Goal: Task Accomplishment & Management: Use online tool/utility

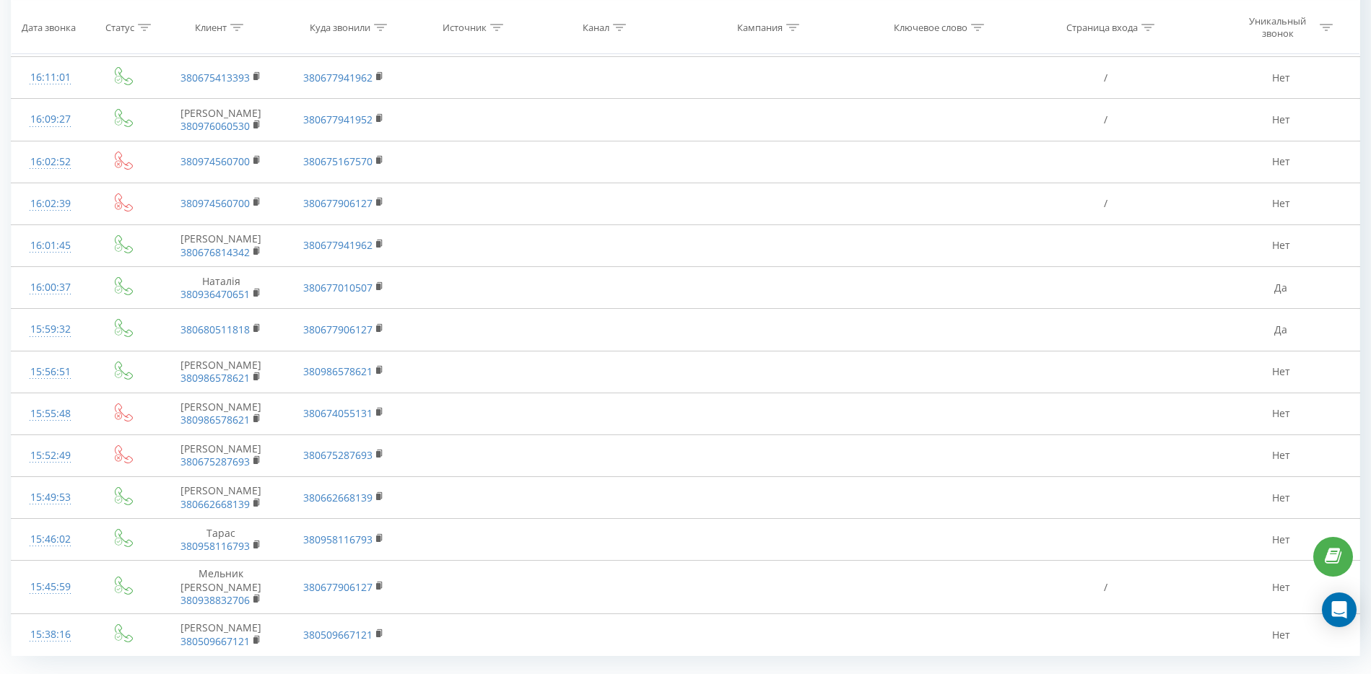
scroll to position [646, 0]
click at [1153, 673] on link "3" at bounding box center [1162, 686] width 22 height 20
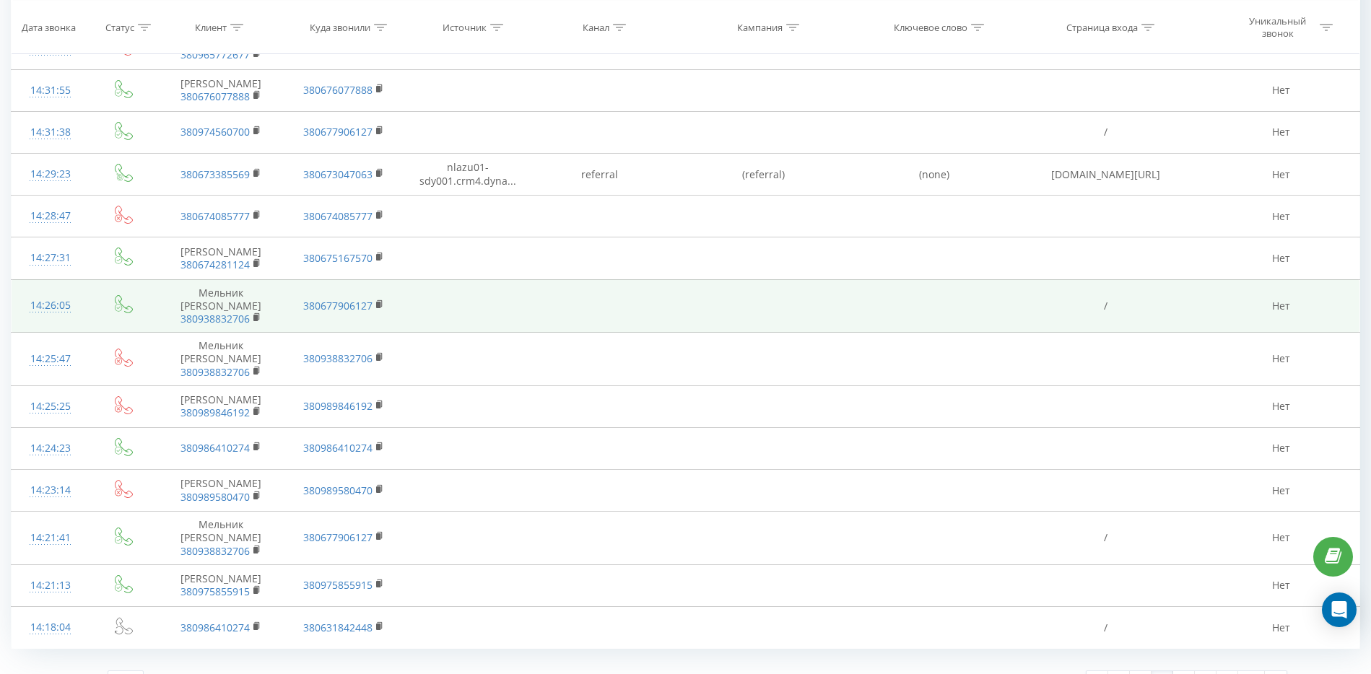
scroll to position [657, 0]
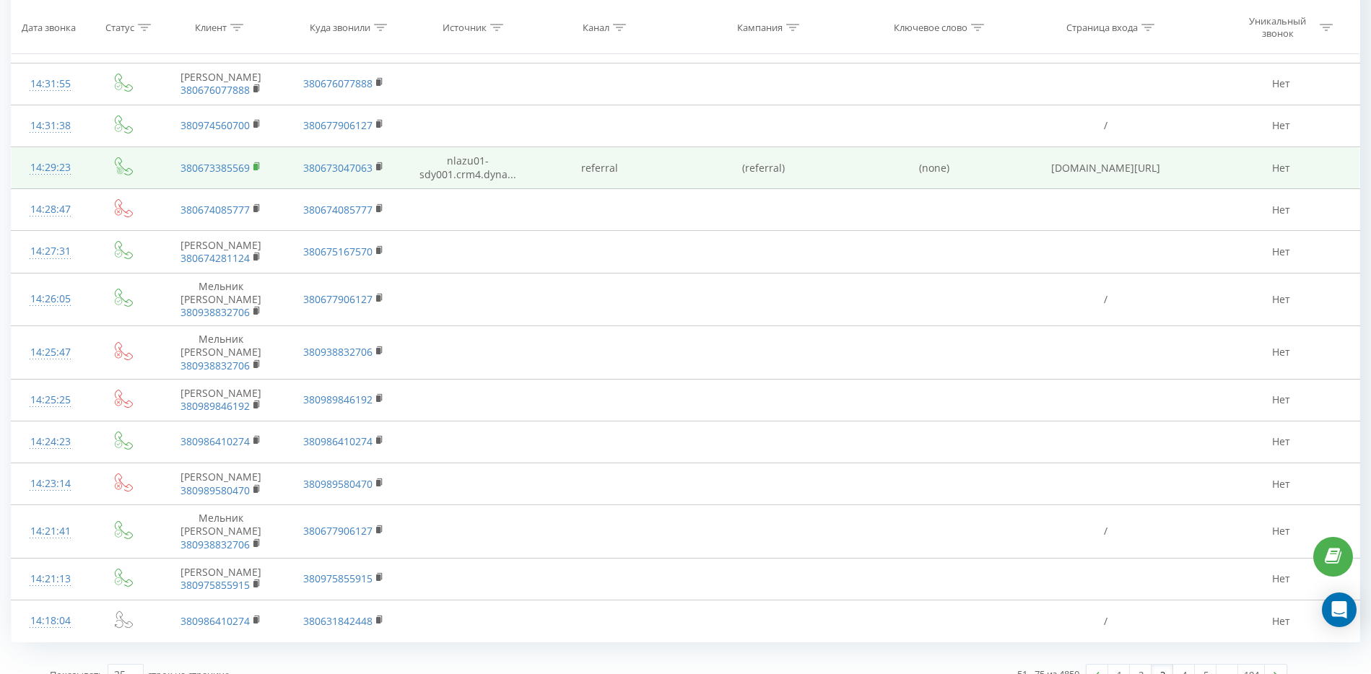
click at [257, 170] on rect at bounding box center [255, 166] width 4 height 6
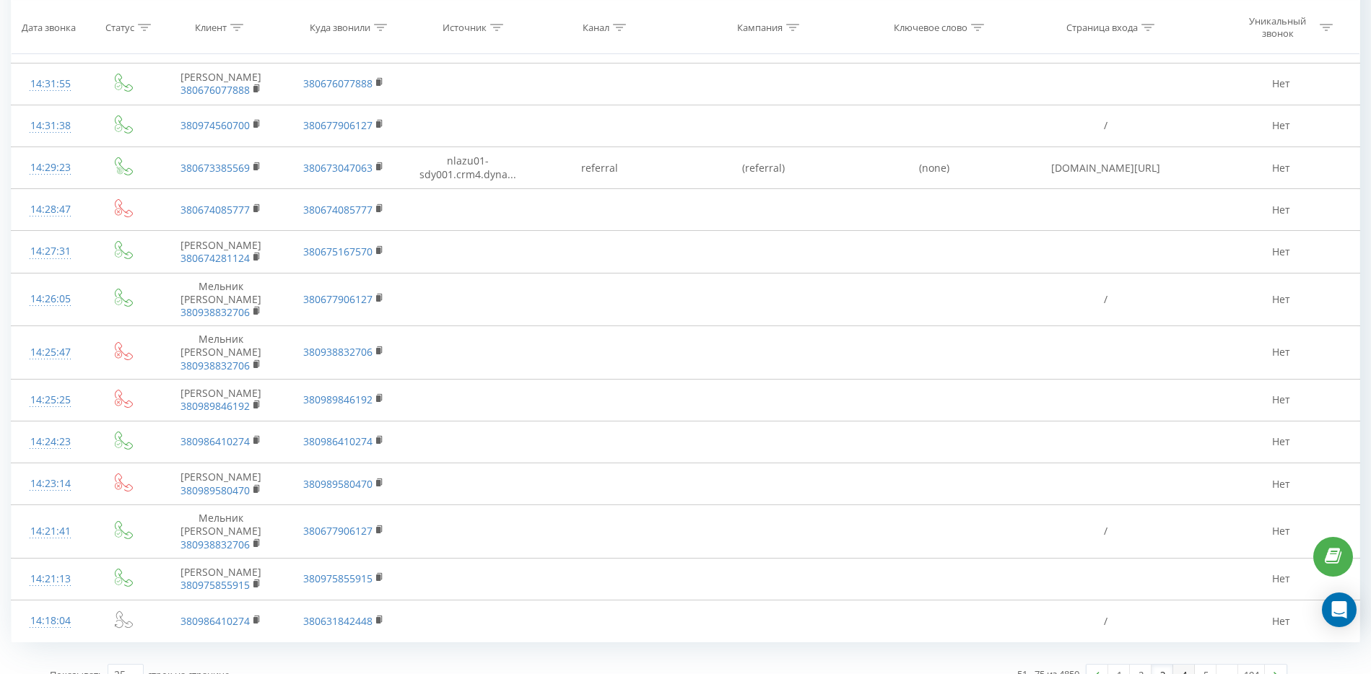
click at [1182, 665] on link "4" at bounding box center [1184, 675] width 22 height 20
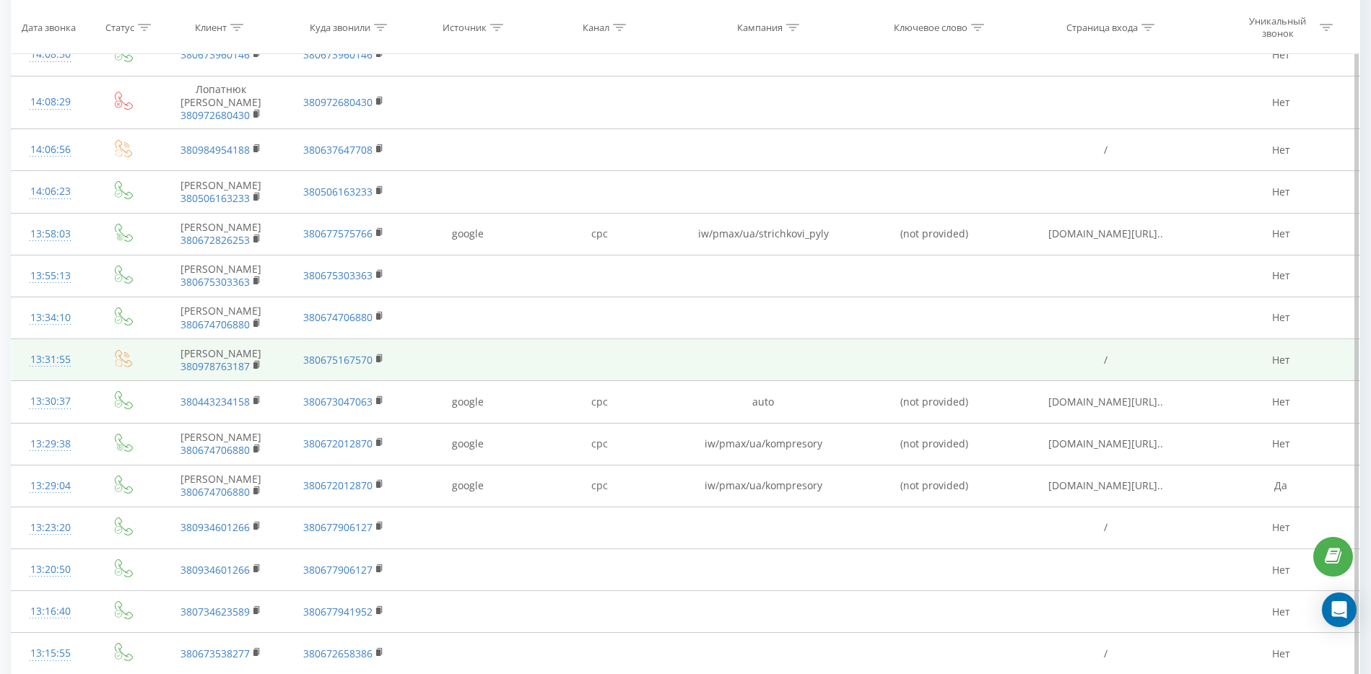
scroll to position [488, 0]
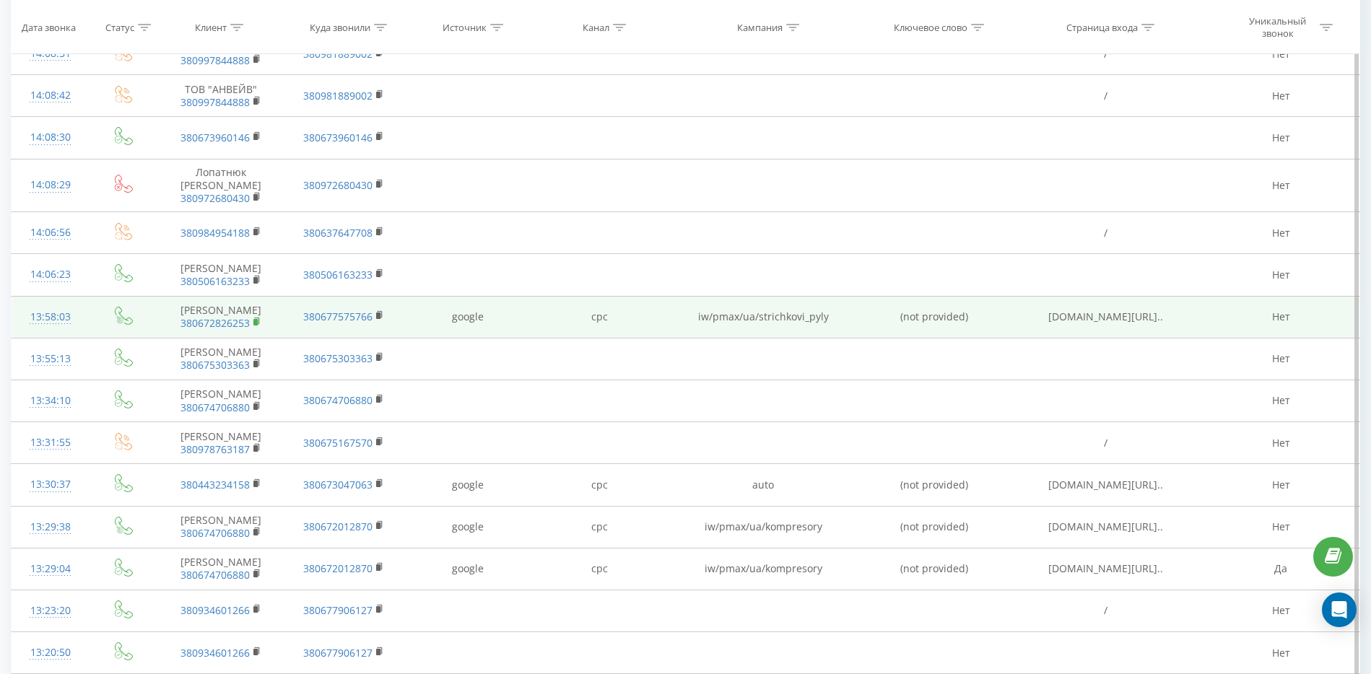
click at [258, 321] on rect at bounding box center [255, 322] width 4 height 6
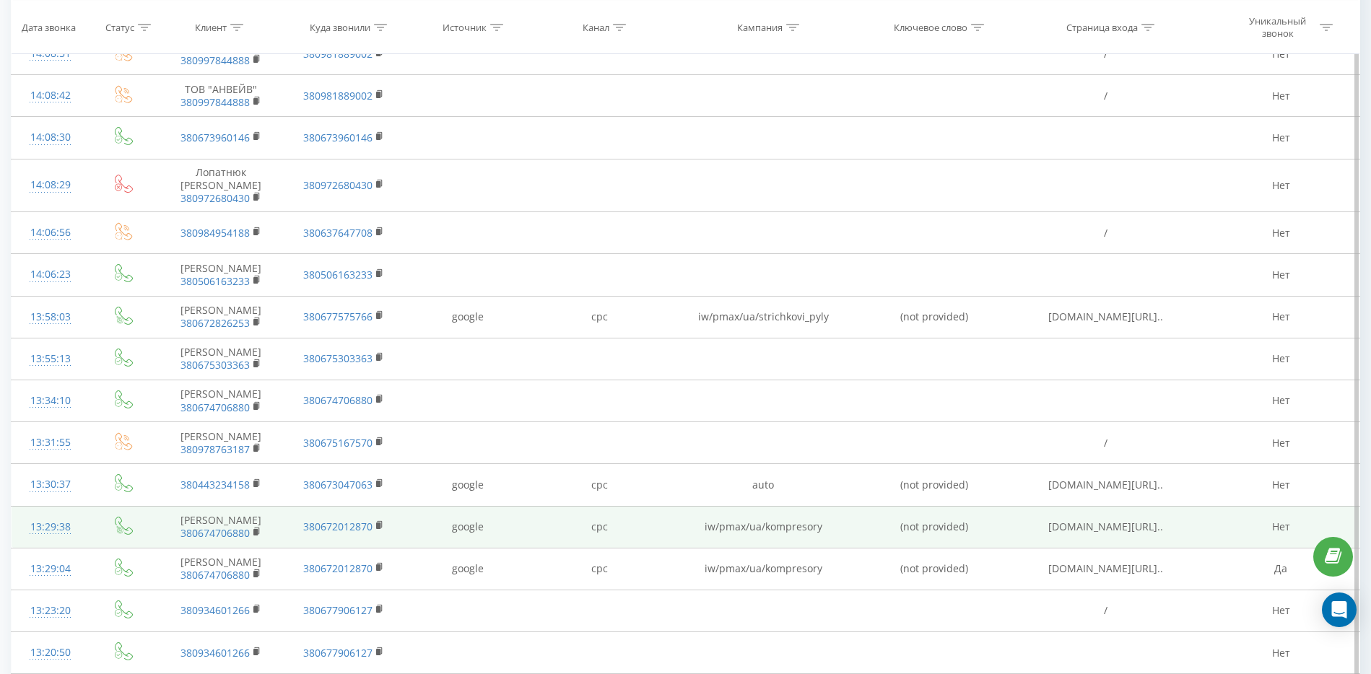
scroll to position [668, 0]
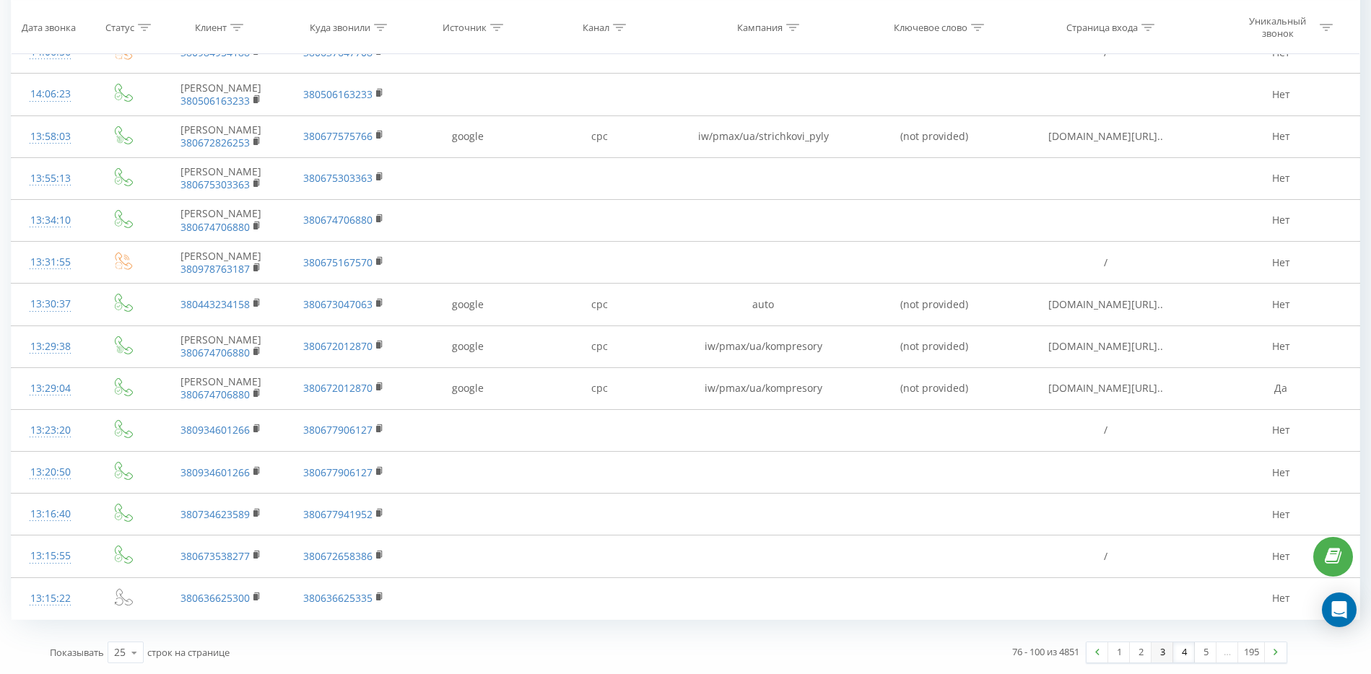
click at [1166, 652] on link "3" at bounding box center [1162, 652] width 22 height 20
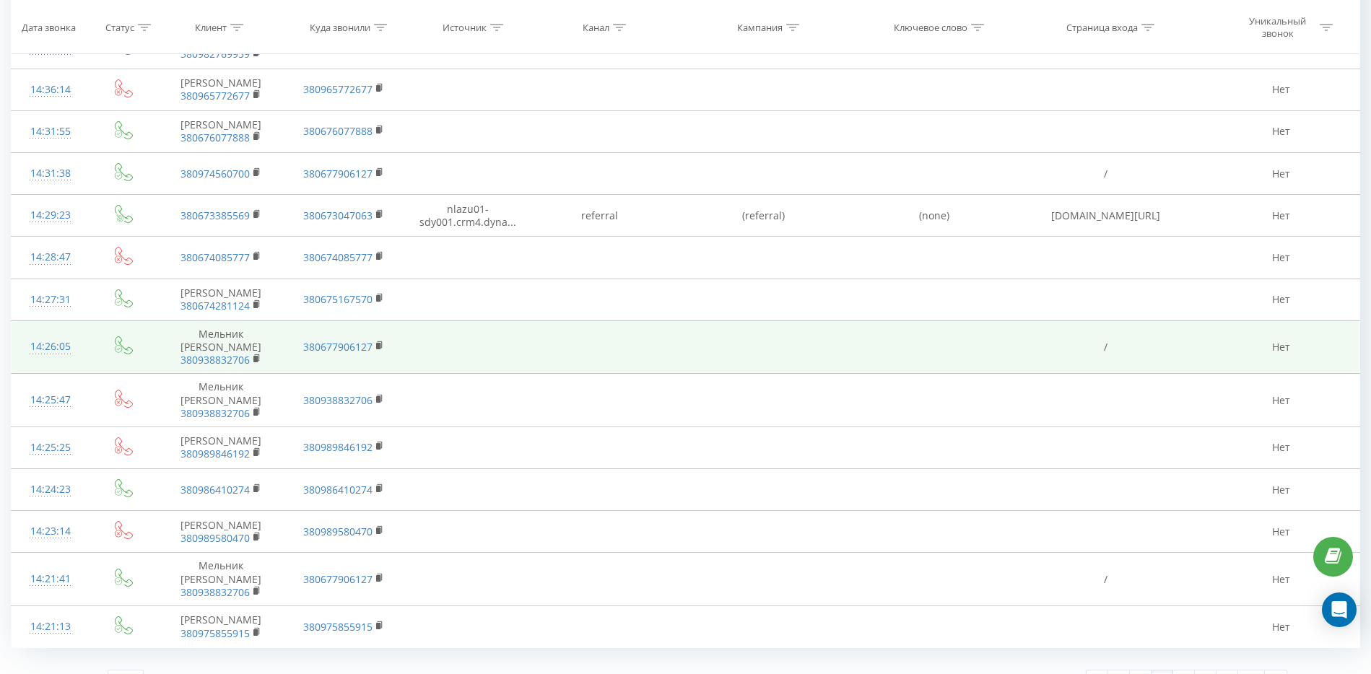
scroll to position [657, 0]
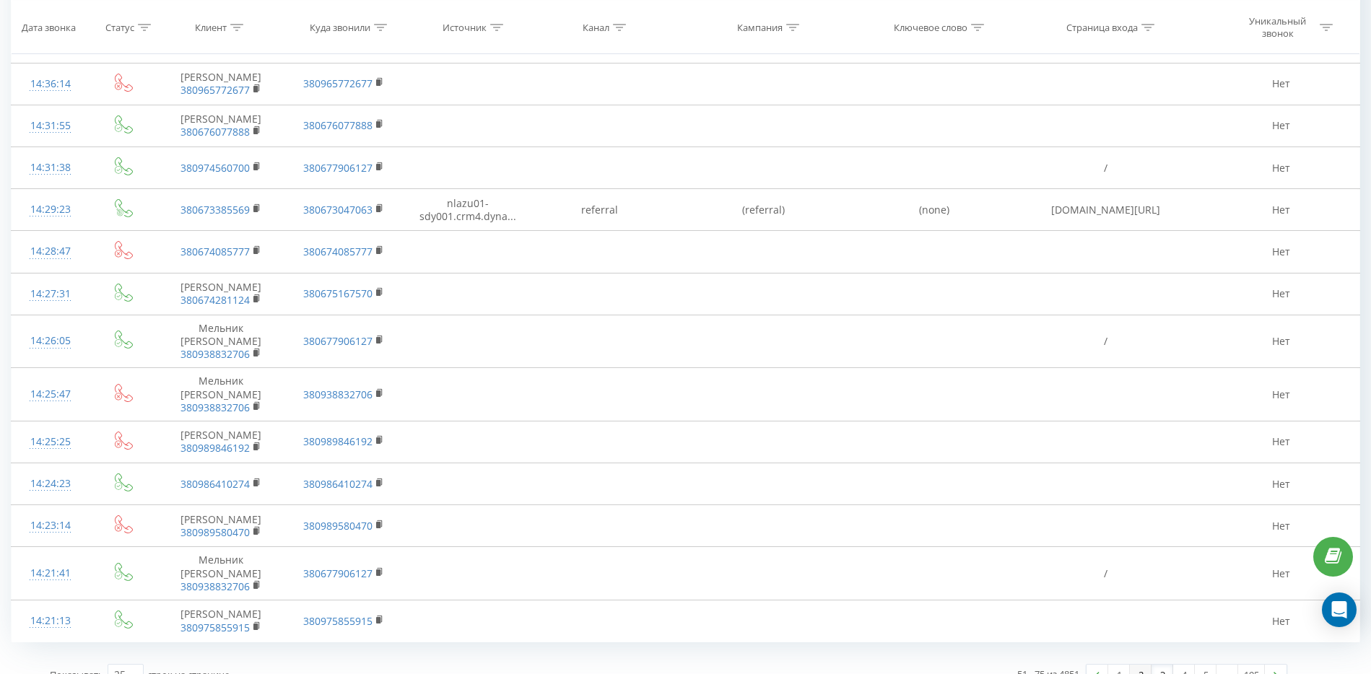
click at [1135, 665] on link "2" at bounding box center [1141, 675] width 22 height 20
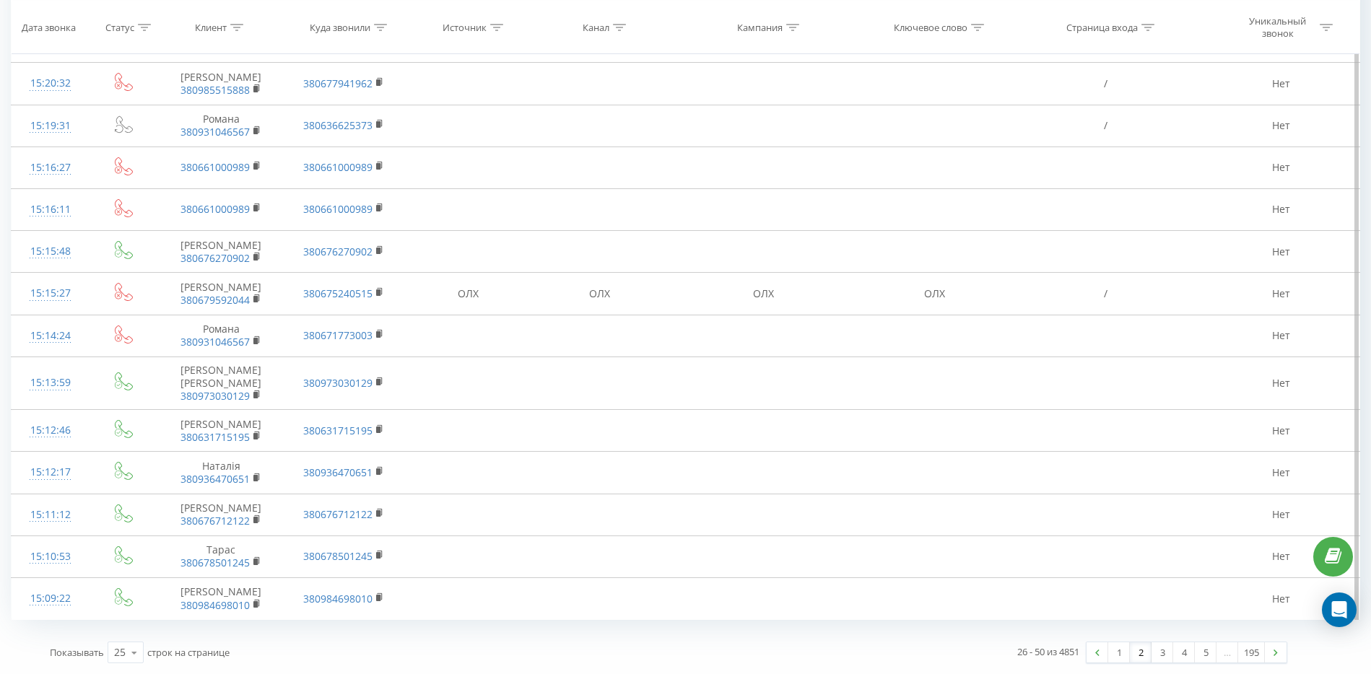
scroll to position [702, 0]
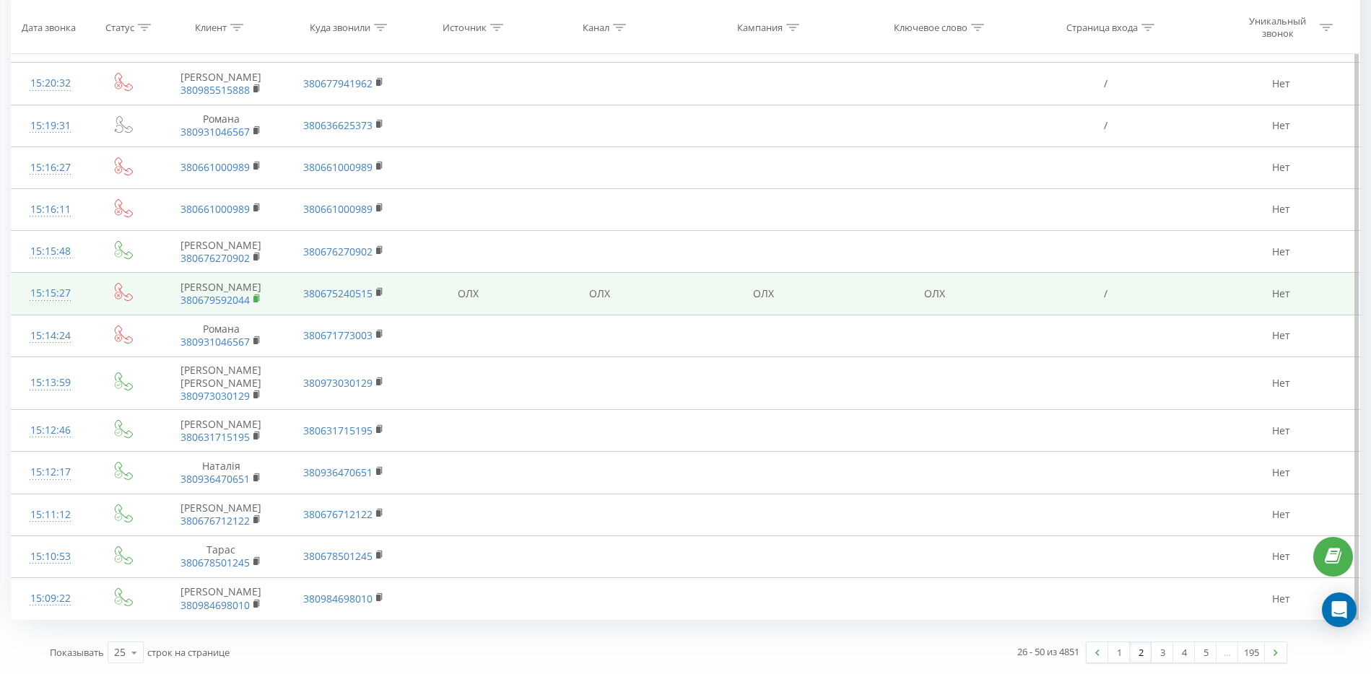
click at [258, 296] on rect at bounding box center [255, 299] width 4 height 6
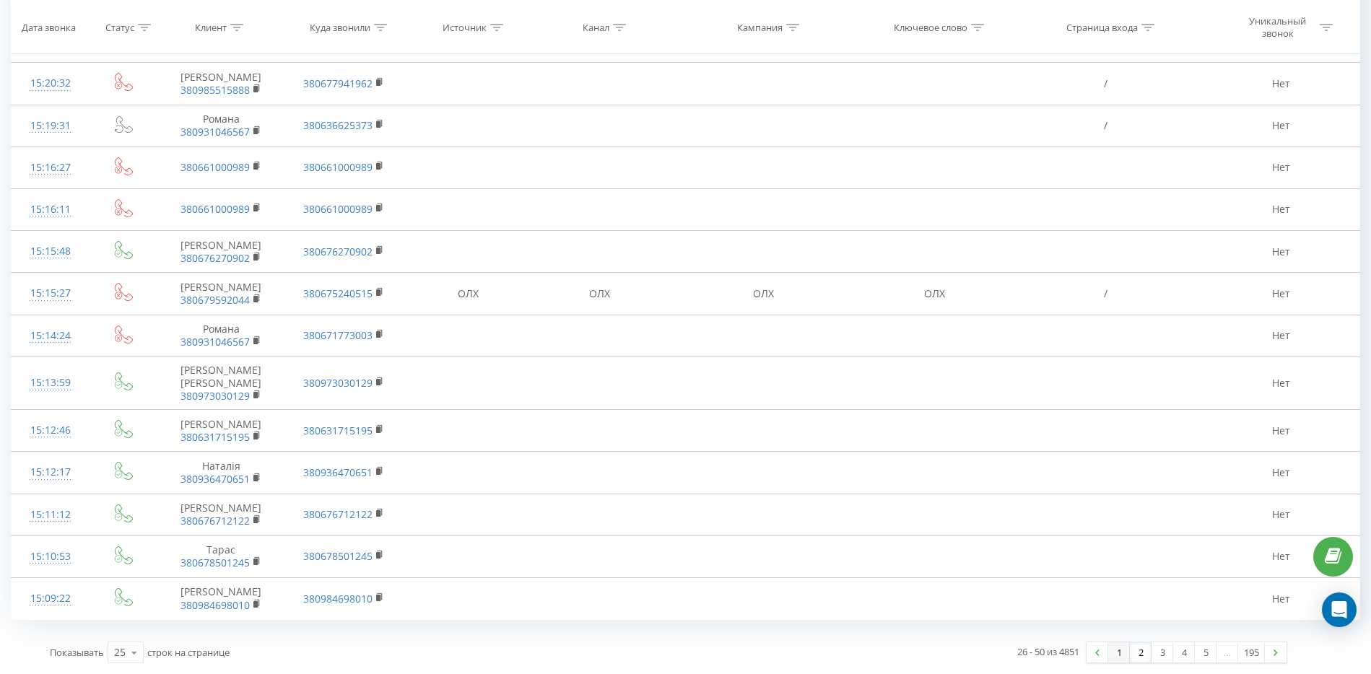
click at [1115, 655] on link "1" at bounding box center [1119, 652] width 22 height 20
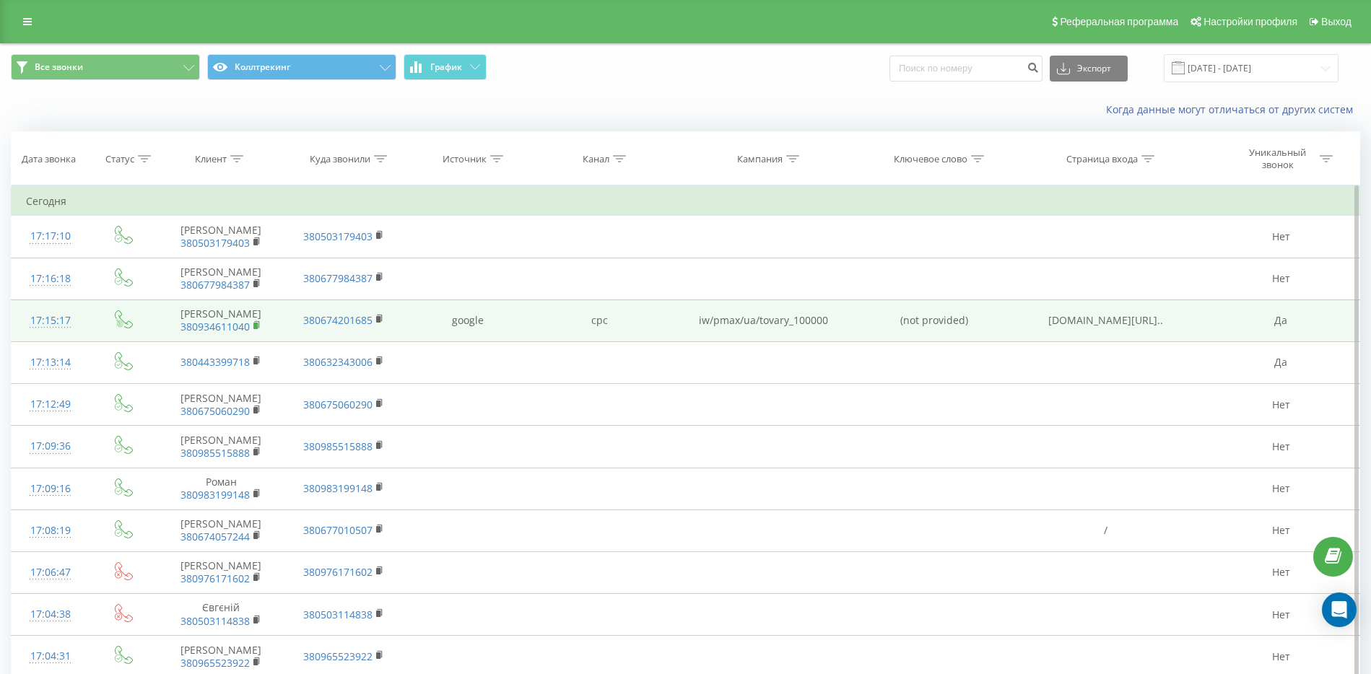
click at [256, 323] on rect at bounding box center [255, 326] width 4 height 6
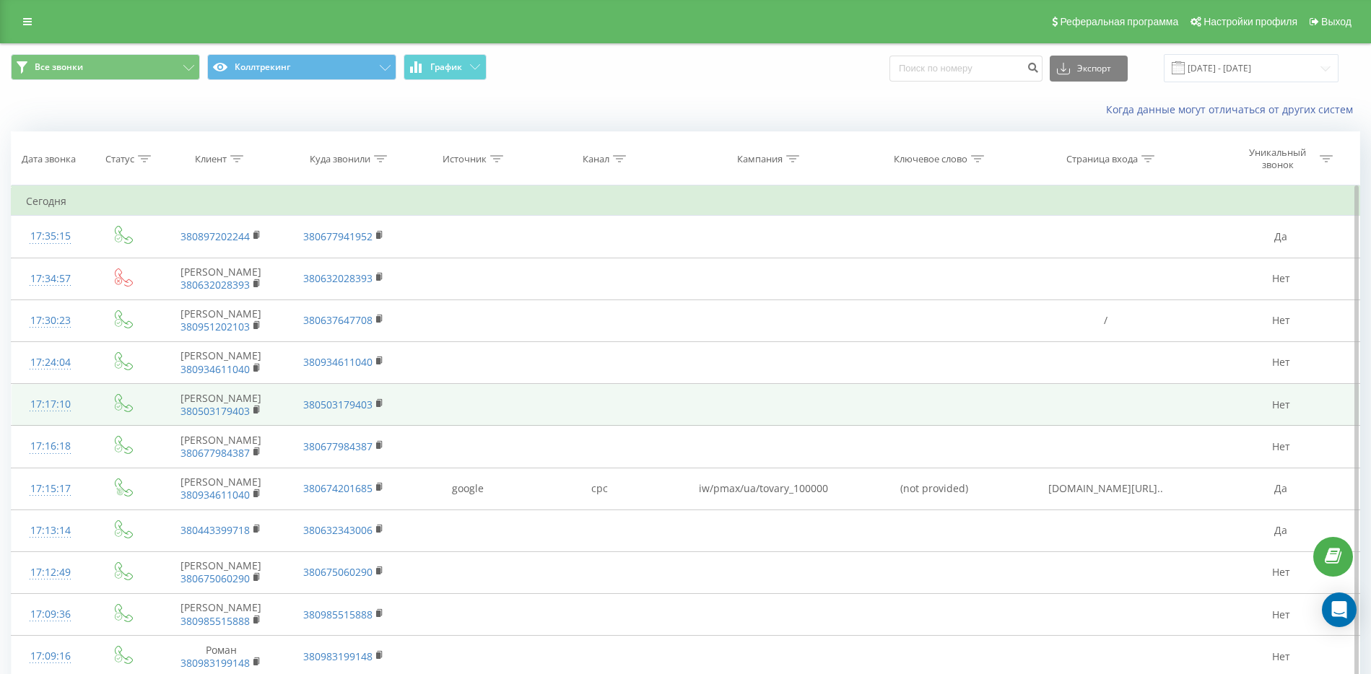
click at [902, 406] on td at bounding box center [934, 405] width 147 height 42
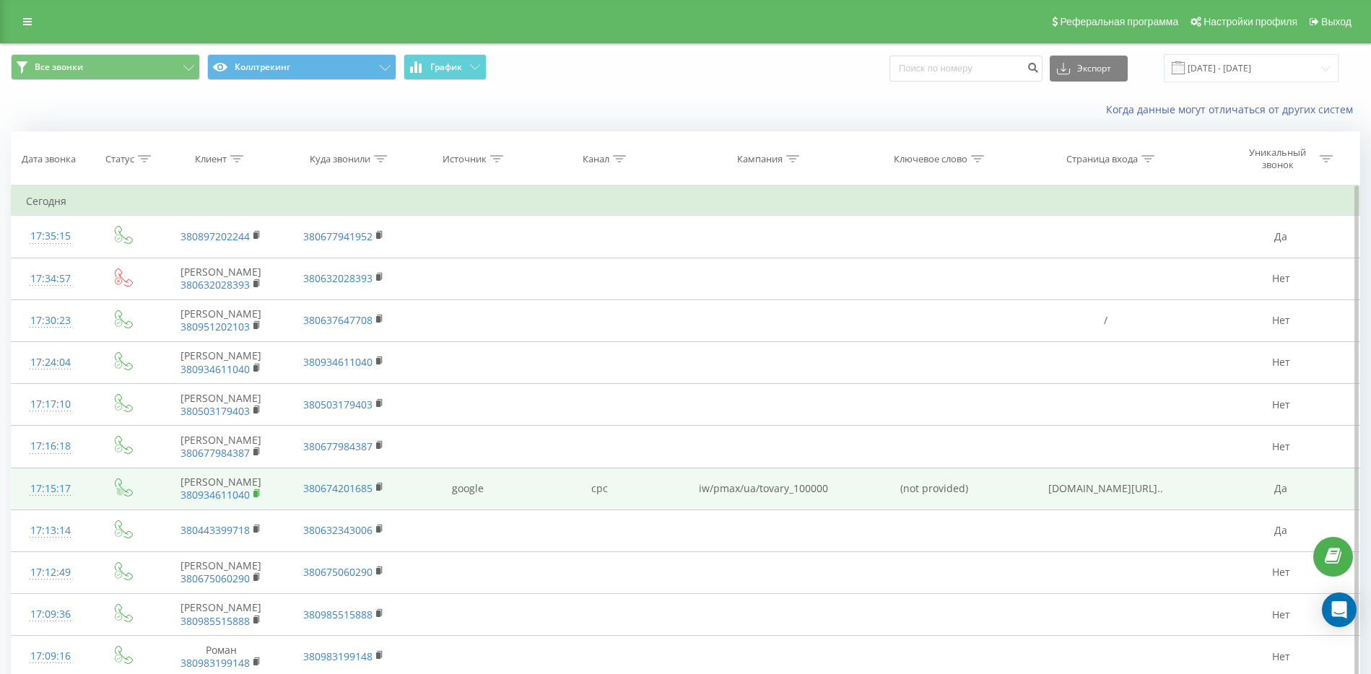
click at [258, 492] on icon at bounding box center [257, 494] width 8 height 10
